Goal: Task Accomplishment & Management: Manage account settings

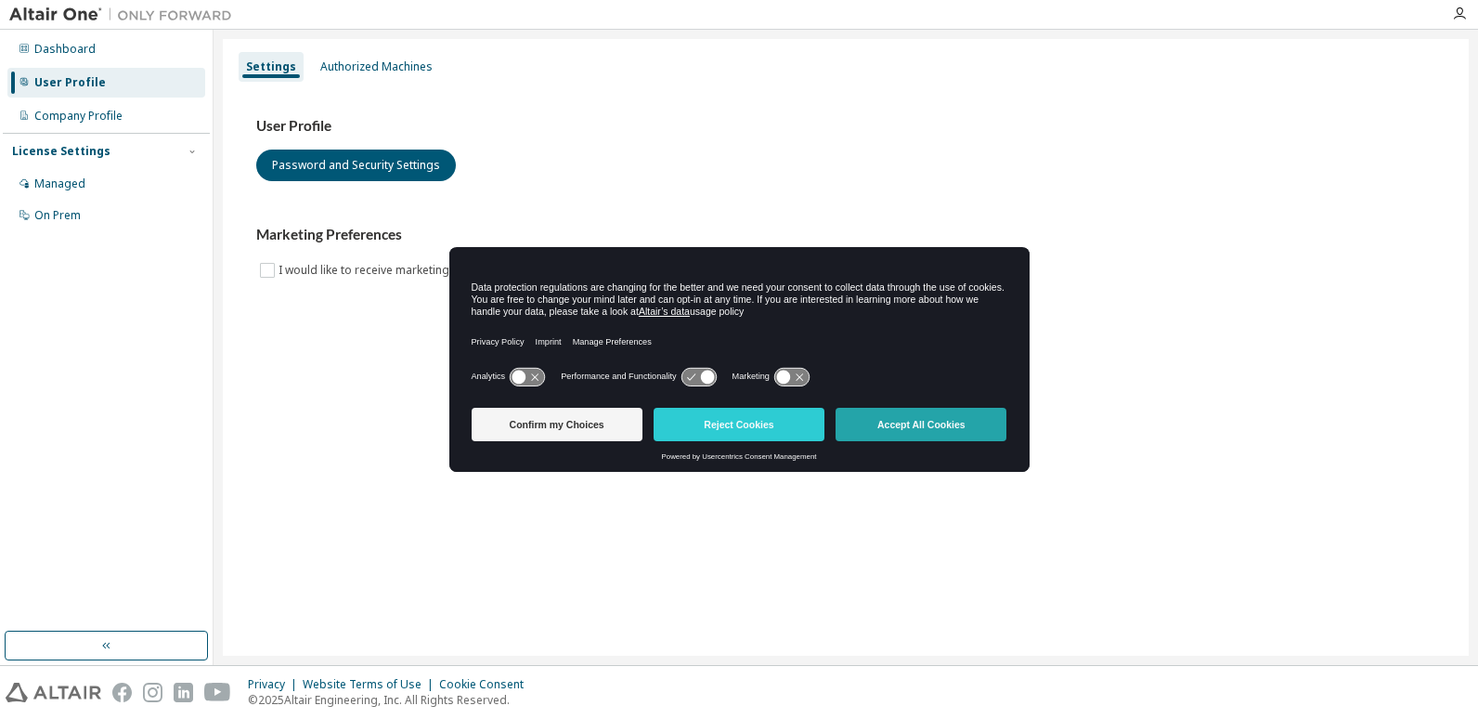
click at [879, 411] on button "Accept All Cookies" at bounding box center [921, 424] width 171 height 33
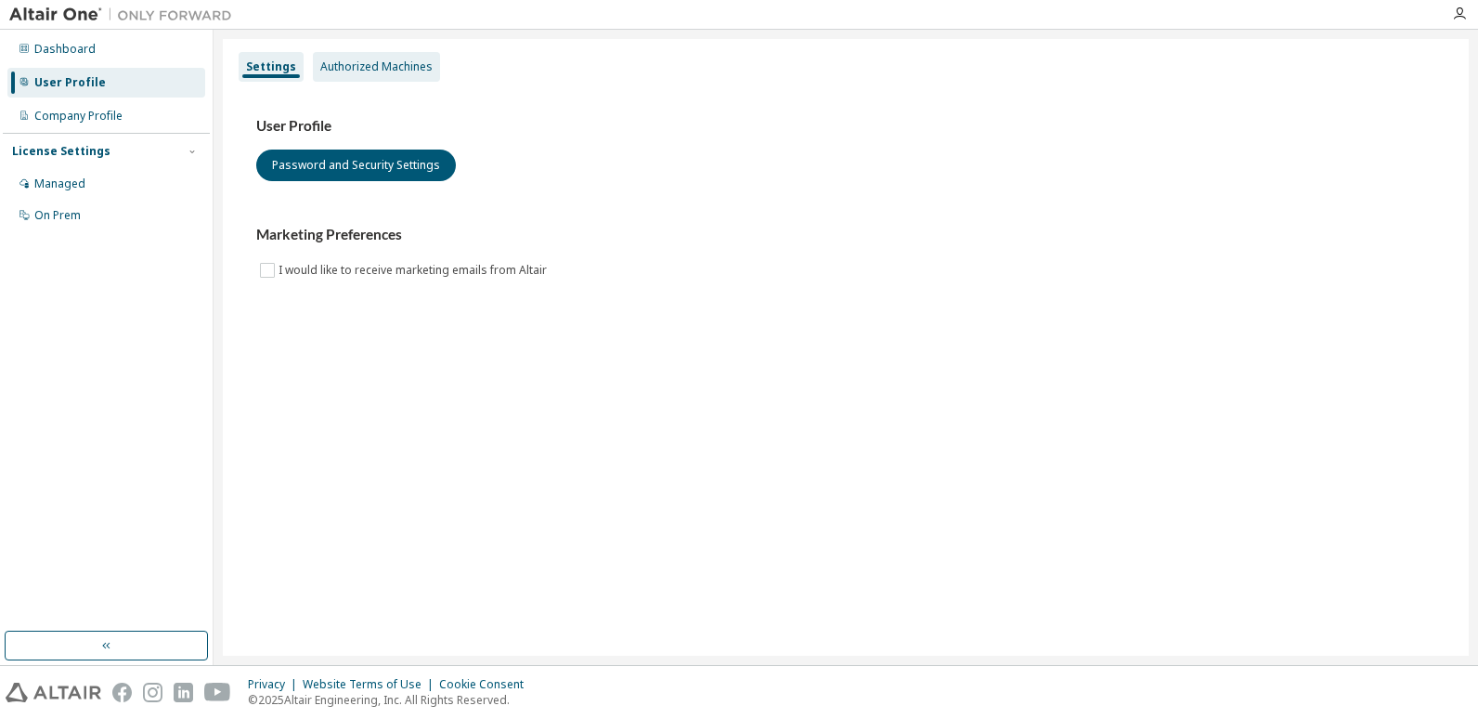
click at [347, 58] on div "Authorized Machines" at bounding box center [376, 67] width 127 height 30
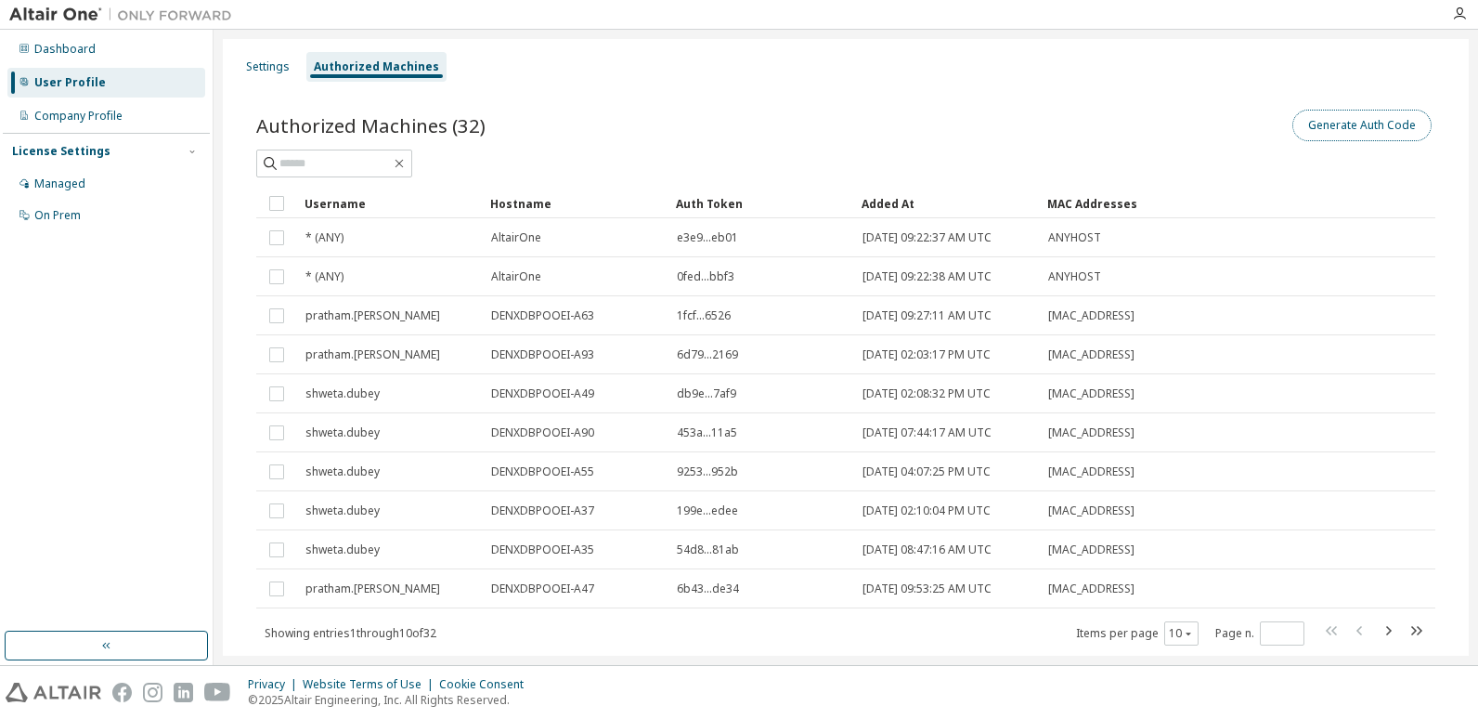
click at [1319, 137] on button "Generate Auth Code" at bounding box center [1362, 126] width 139 height 32
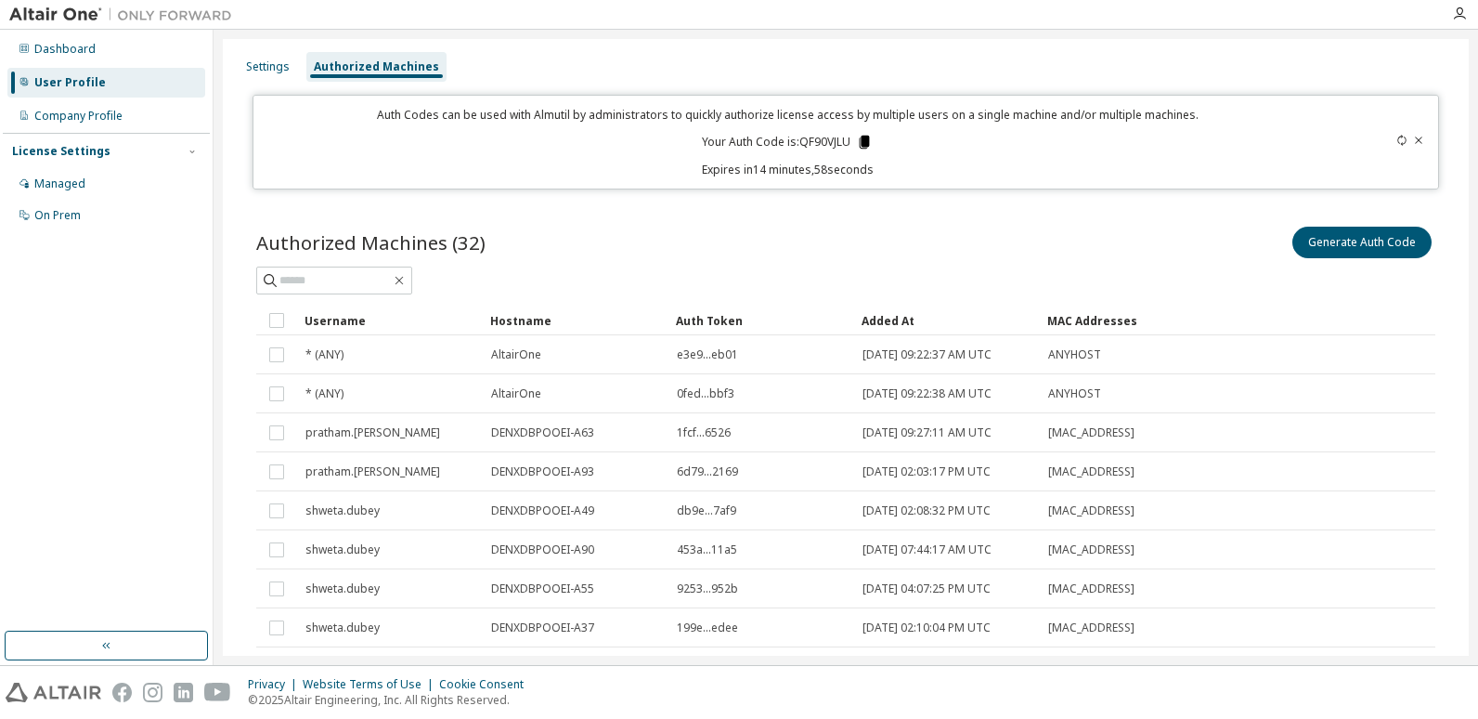
click at [862, 143] on icon at bounding box center [865, 142] width 10 height 13
click at [624, 261] on div "Authorized Machines (32) Generate Auth Code" at bounding box center [845, 242] width 1179 height 39
click at [756, 240] on div "Authorized Machines (32) Generate Auth Code" at bounding box center [845, 242] width 1179 height 39
